Goal: Find specific page/section: Find specific page/section

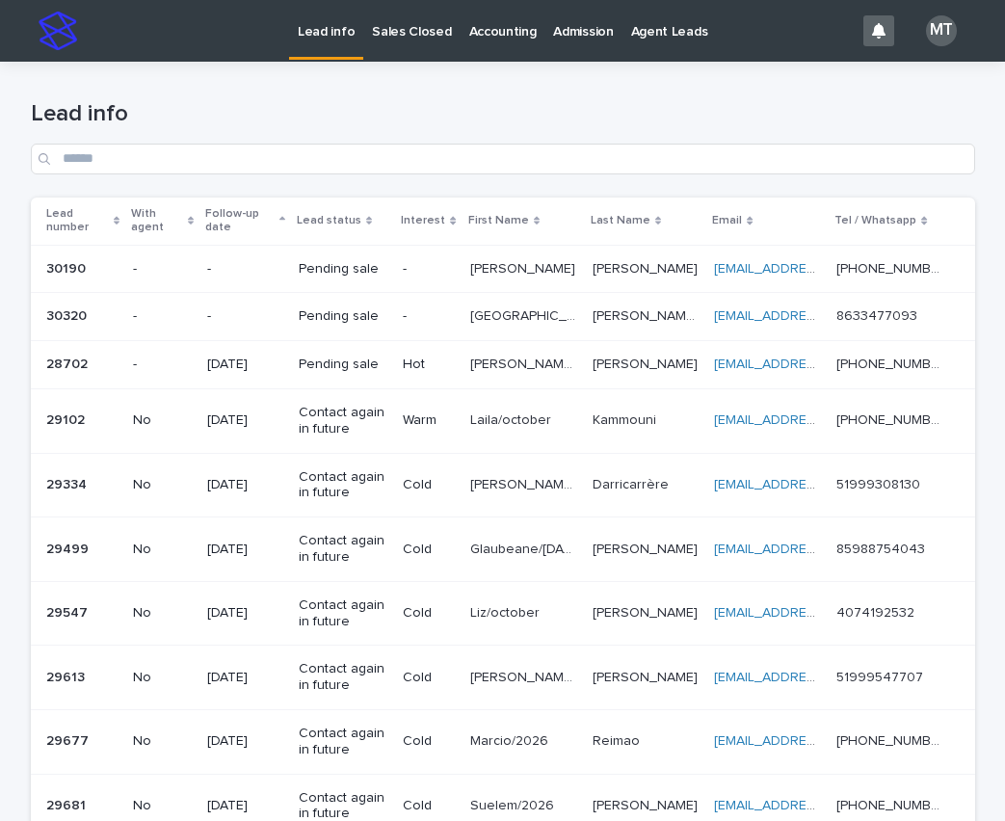
click at [387, 35] on p "Sales Closed" at bounding box center [411, 20] width 79 height 40
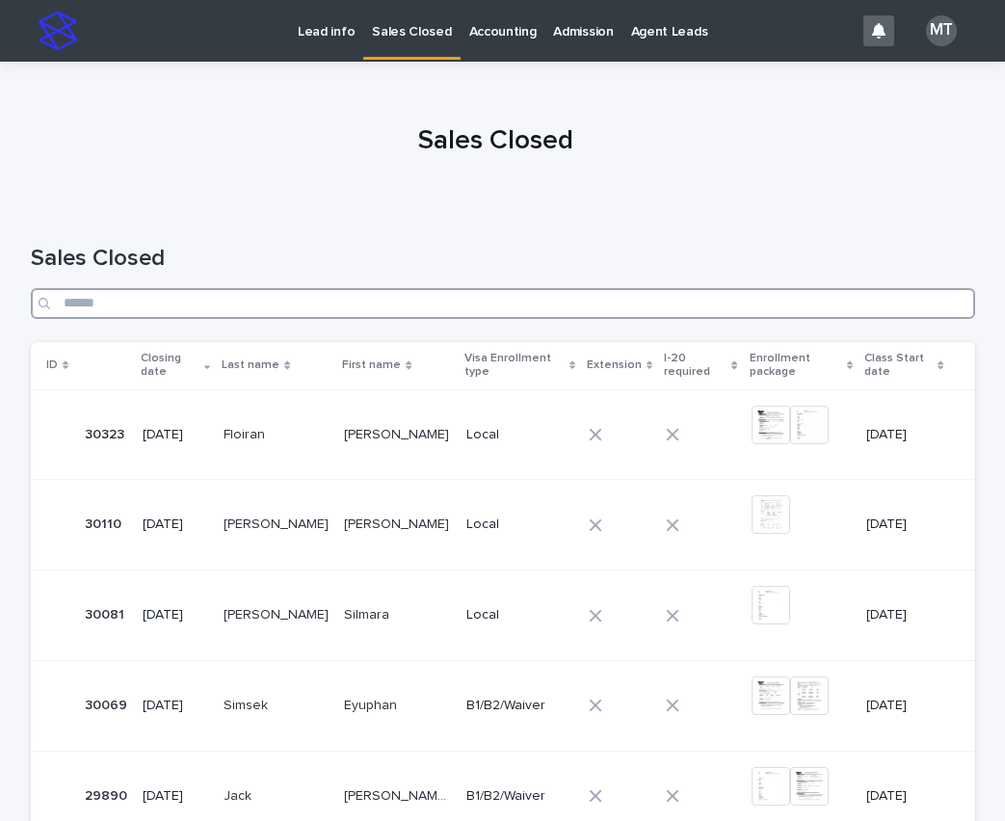
click at [528, 307] on input "Search" at bounding box center [503, 303] width 945 height 31
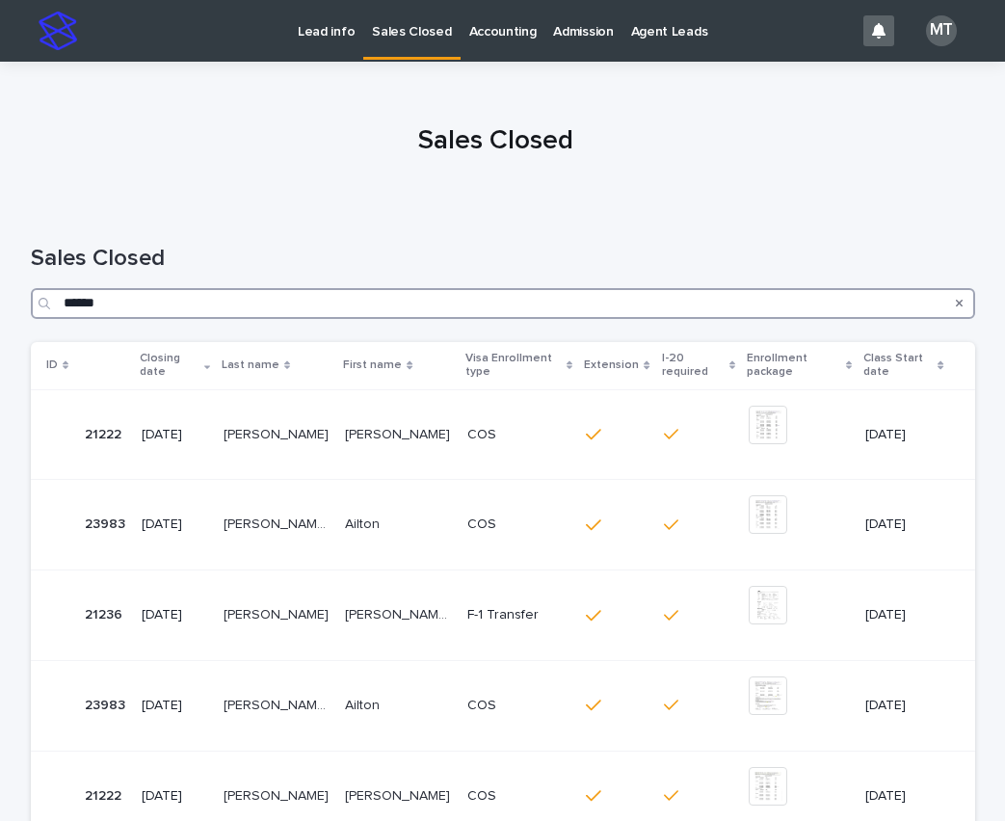
type input "*******"
